Goal: Task Accomplishment & Management: Use online tool/utility

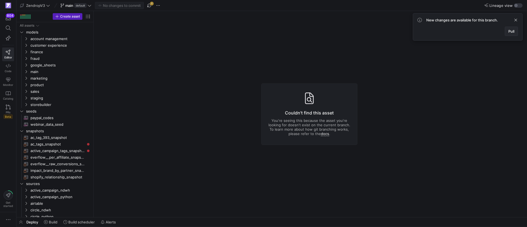
click at [512, 32] on span "Pull" at bounding box center [511, 31] width 6 height 4
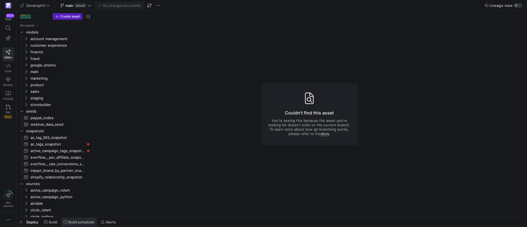
drag, startPoint x: 89, startPoint y: 223, endPoint x: 86, endPoint y: 224, distance: 3.4
click at [89, 222] on span "Build scheduler" at bounding box center [81, 222] width 26 height 4
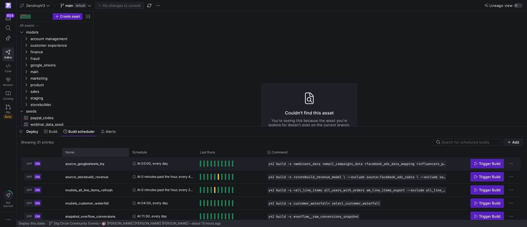
click at [105, 154] on div "Name" at bounding box center [93, 152] width 57 height 6
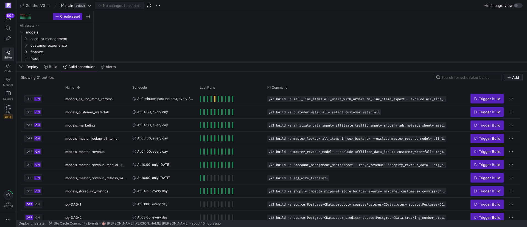
drag, startPoint x: 165, startPoint y: 126, endPoint x: 195, endPoint y: 61, distance: 71.3
click at [195, 61] on div at bounding box center [271, 62] width 510 height 2
click at [478, 163] on span "Trigger Build" at bounding box center [487, 164] width 26 height 4
click at [129, 88] on div "Schedule" at bounding box center [162, 87] width 67 height 9
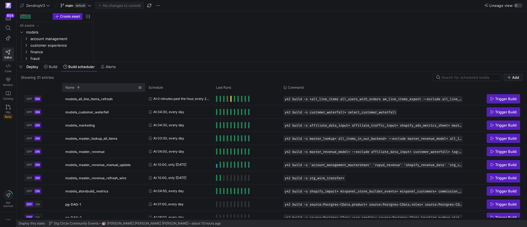
drag, startPoint x: 128, startPoint y: 87, endPoint x: 144, endPoint y: 86, distance: 16.2
click at [144, 86] on div at bounding box center [145, 87] width 2 height 9
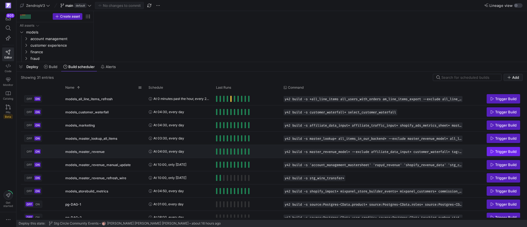
click at [502, 153] on span "Press SPACE to select this row." at bounding box center [503, 151] width 33 height 9
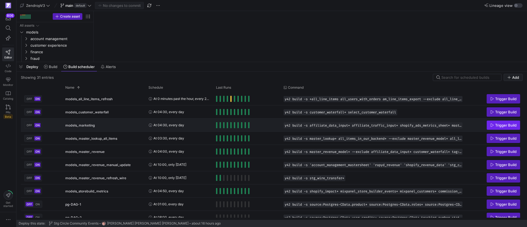
click at [500, 122] on span "Press SPACE to select this row." at bounding box center [503, 125] width 33 height 9
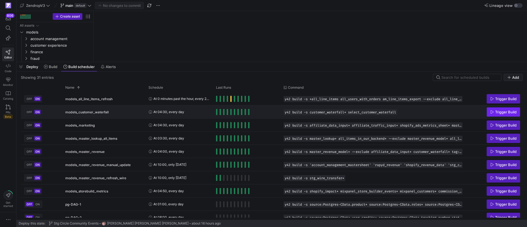
click at [499, 112] on span "Trigger Build" at bounding box center [505, 112] width 21 height 4
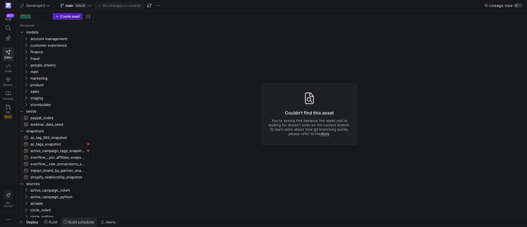
click at [91, 222] on span "Build scheduler" at bounding box center [81, 222] width 26 height 4
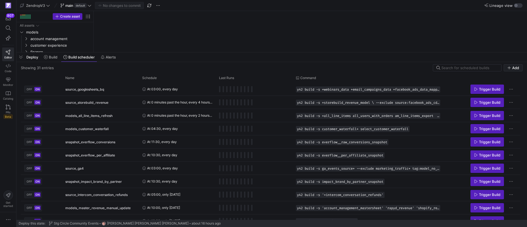
drag, startPoint x: 146, startPoint y: 126, endPoint x: 148, endPoint y: 52, distance: 74.4
click at [148, 52] on div at bounding box center [271, 52] width 510 height 2
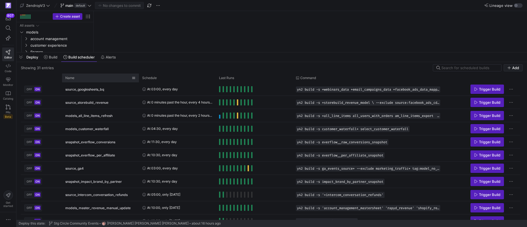
click at [92, 77] on div "Name" at bounding box center [98, 78] width 66 height 6
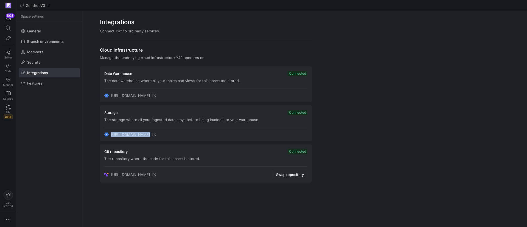
click at [346, 131] on y42-org-space-settings-integrations "Integrations Connect Y42 to 3rd party services. Cloud Infrastructure Manage the…" at bounding box center [304, 100] width 444 height 178
click at [375, 138] on y42-org-space-settings-integrations "Integrations Connect Y42 to 3rd party services. Cloud Infrastructure Manage the…" at bounding box center [304, 100] width 444 height 178
